Goal: Task Accomplishment & Management: Complete application form

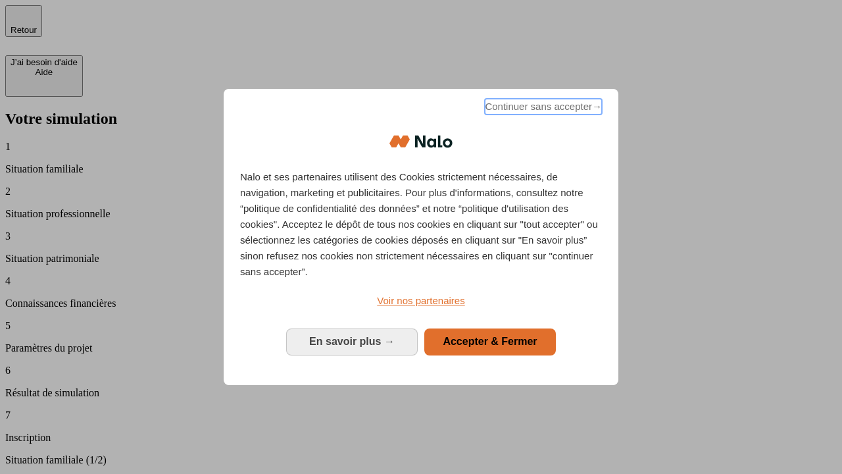
click at [542, 109] on span "Continuer sans accepter →" at bounding box center [543, 107] width 117 height 16
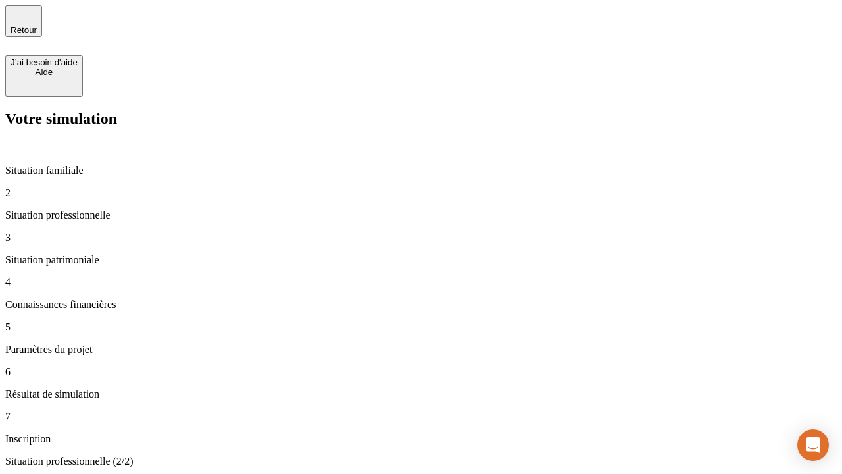
type input "30 000"
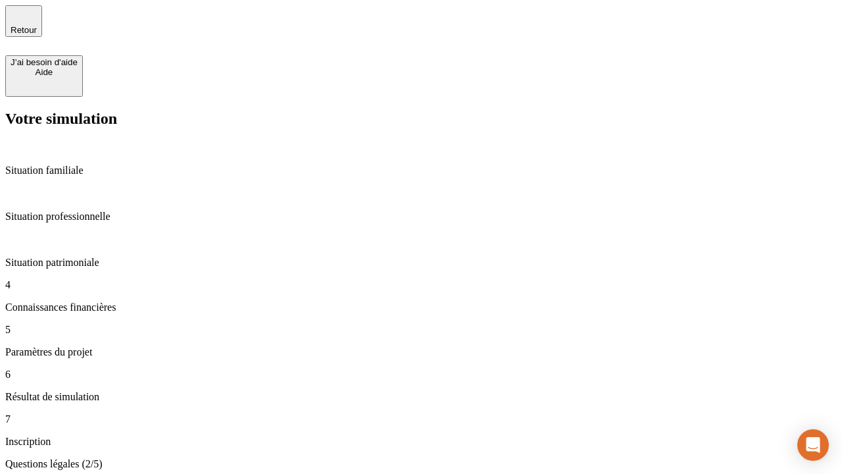
scroll to position [3, 0]
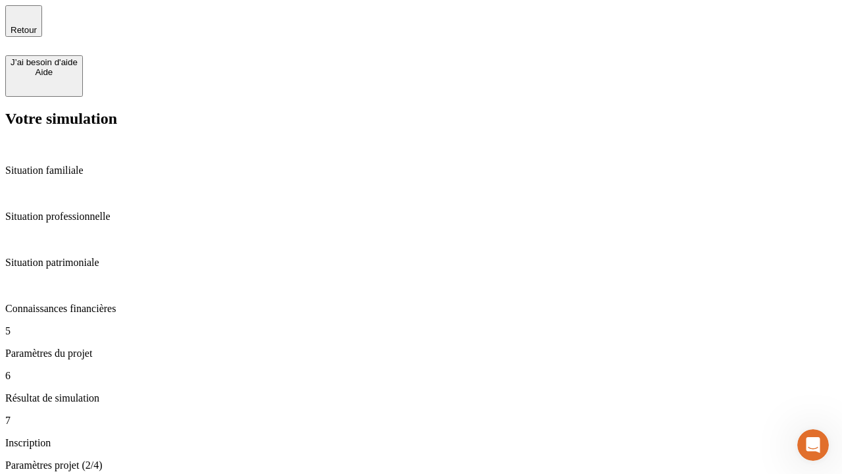
type input "25"
type input "1 000"
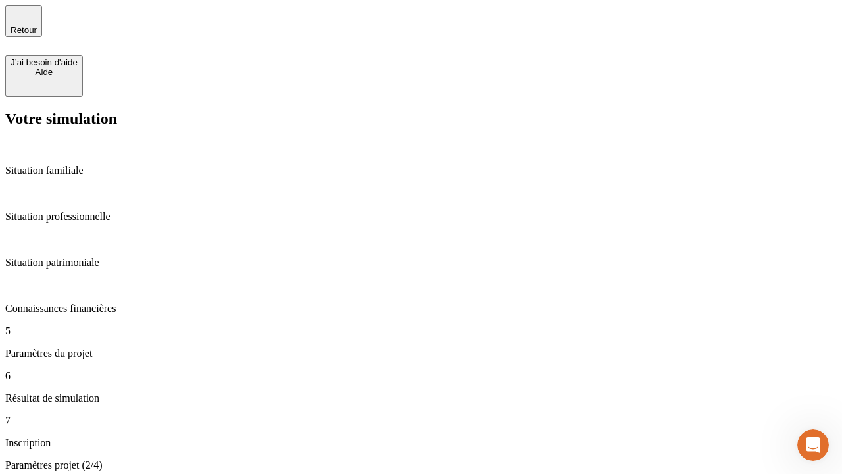
type input "640"
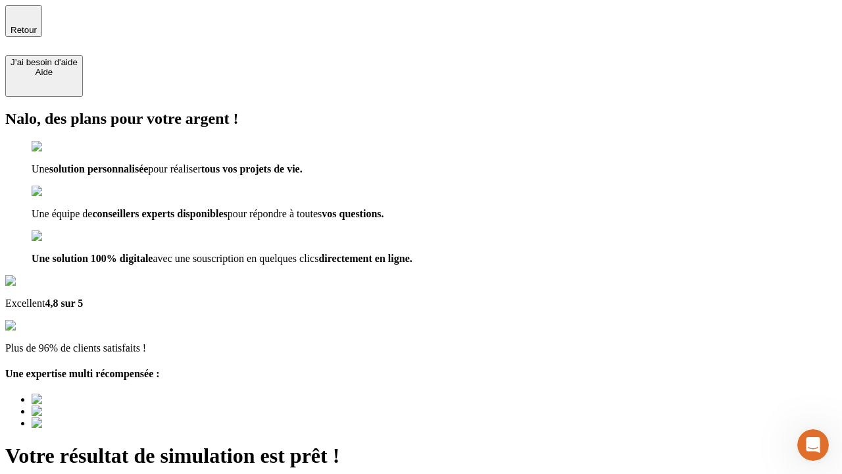
type input "[EMAIL_ADDRESS][PERSON_NAME][DOMAIN_NAME]"
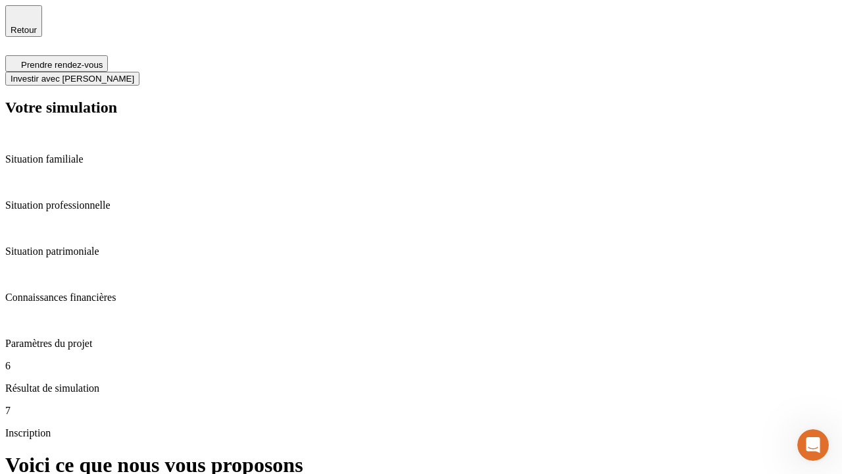
click at [134, 74] on span "Investir avec [PERSON_NAME]" at bounding box center [73, 79] width 124 height 10
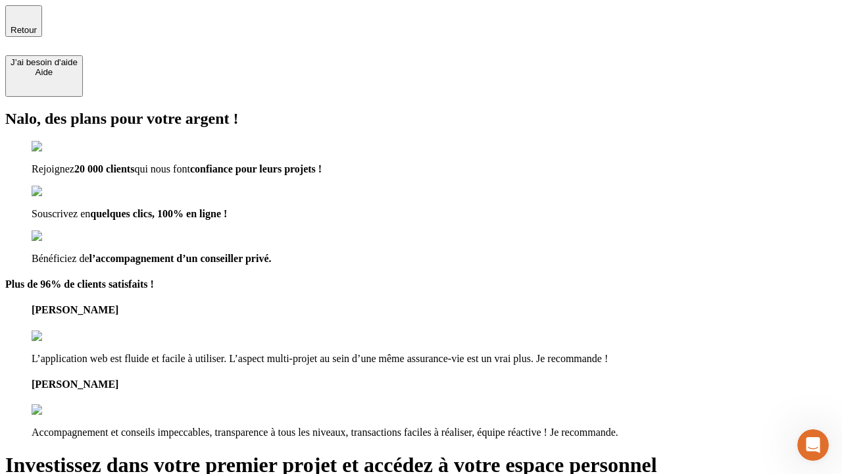
type input "abc"
